Goal: Information Seeking & Learning: Learn about a topic

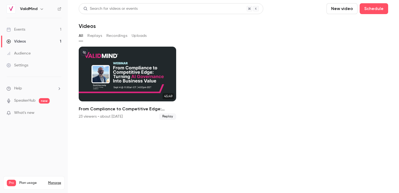
click at [28, 30] on link "Events 1" at bounding box center [34, 30] width 68 height 12
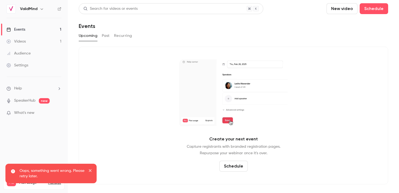
click at [33, 31] on link "Events 1" at bounding box center [34, 30] width 68 height 12
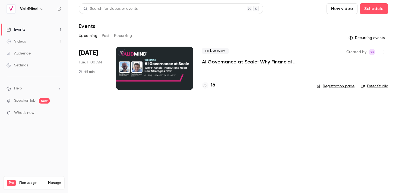
click at [211, 86] on h4 "16" at bounding box center [212, 85] width 5 height 7
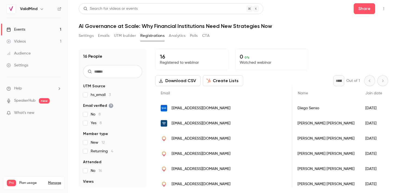
click at [281, 29] on h1 "AI Governance at Scale: Why Financial Institutions Need New Strategies Now" at bounding box center [233, 26] width 309 height 7
